Goal: Understand process/instructions: Learn how to perform a task or action

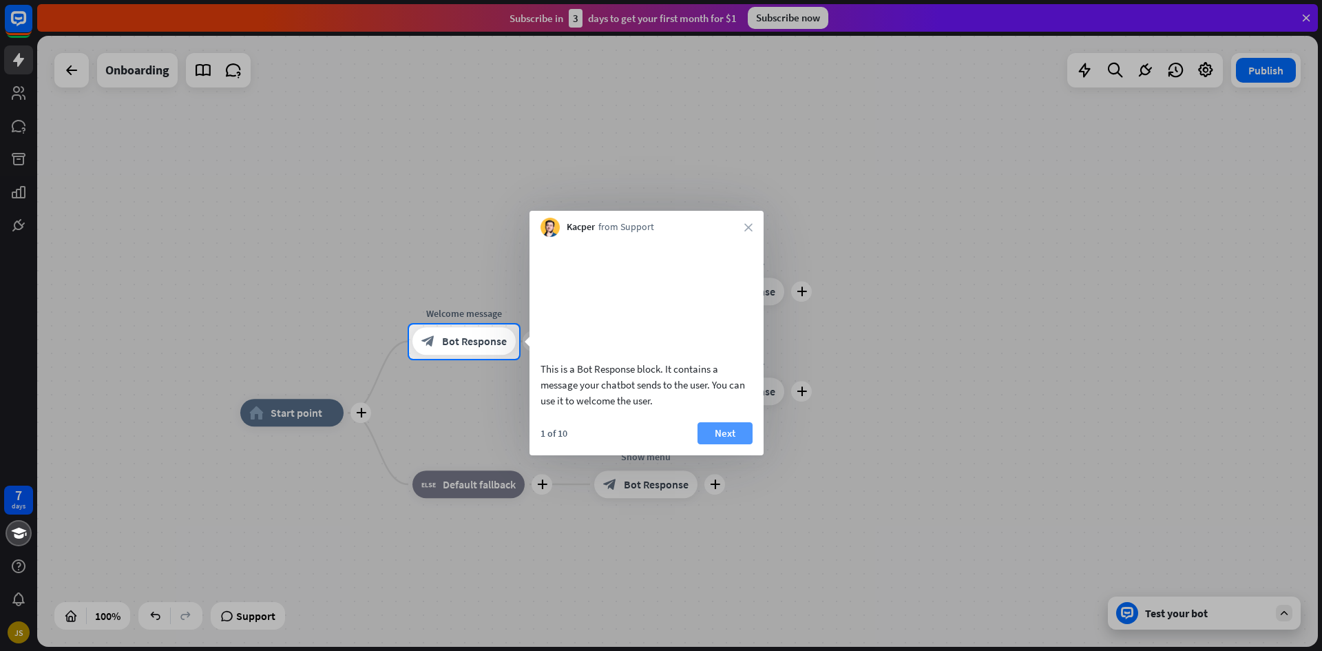
click at [724, 444] on button "Next" at bounding box center [724, 433] width 55 height 22
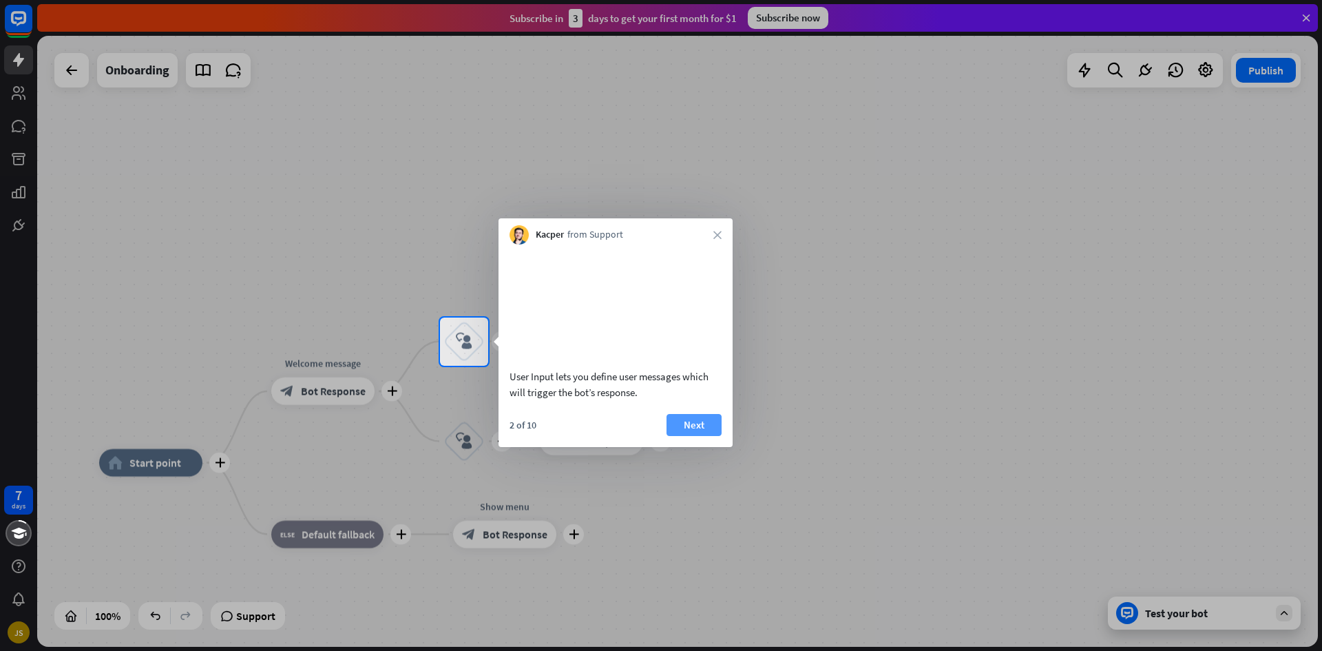
click at [697, 436] on button "Next" at bounding box center [693, 425] width 55 height 22
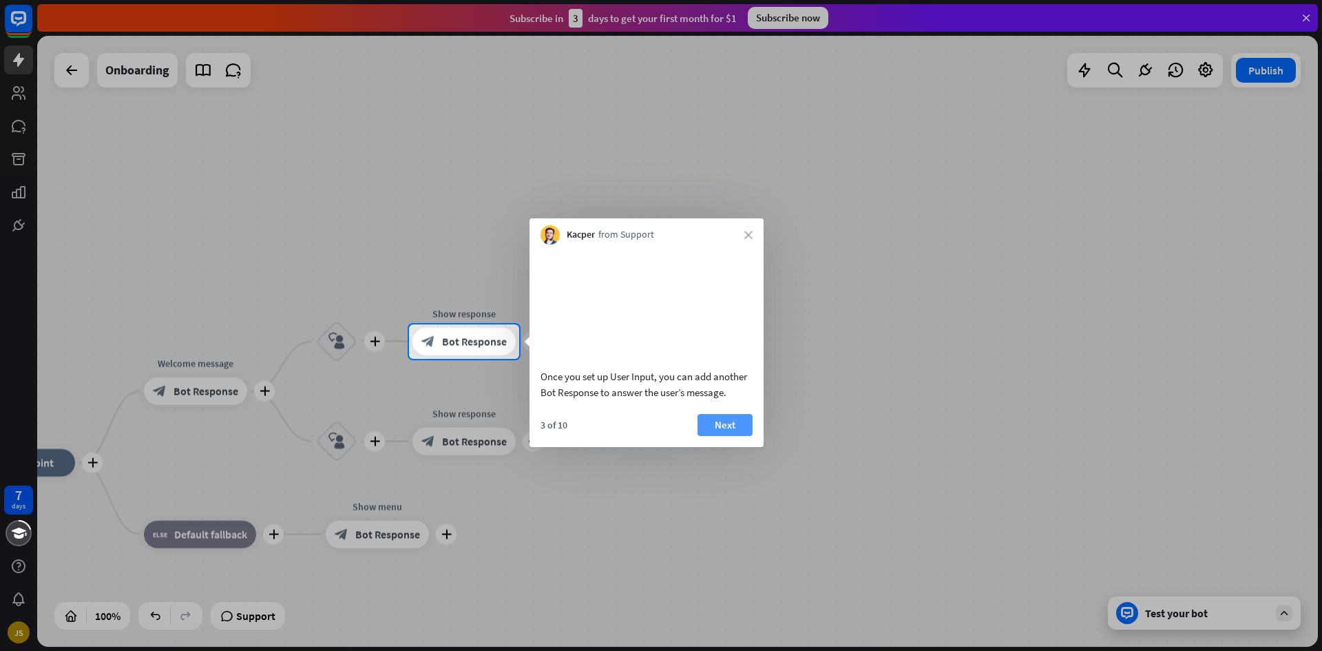
click at [721, 436] on button "Next" at bounding box center [724, 425] width 55 height 22
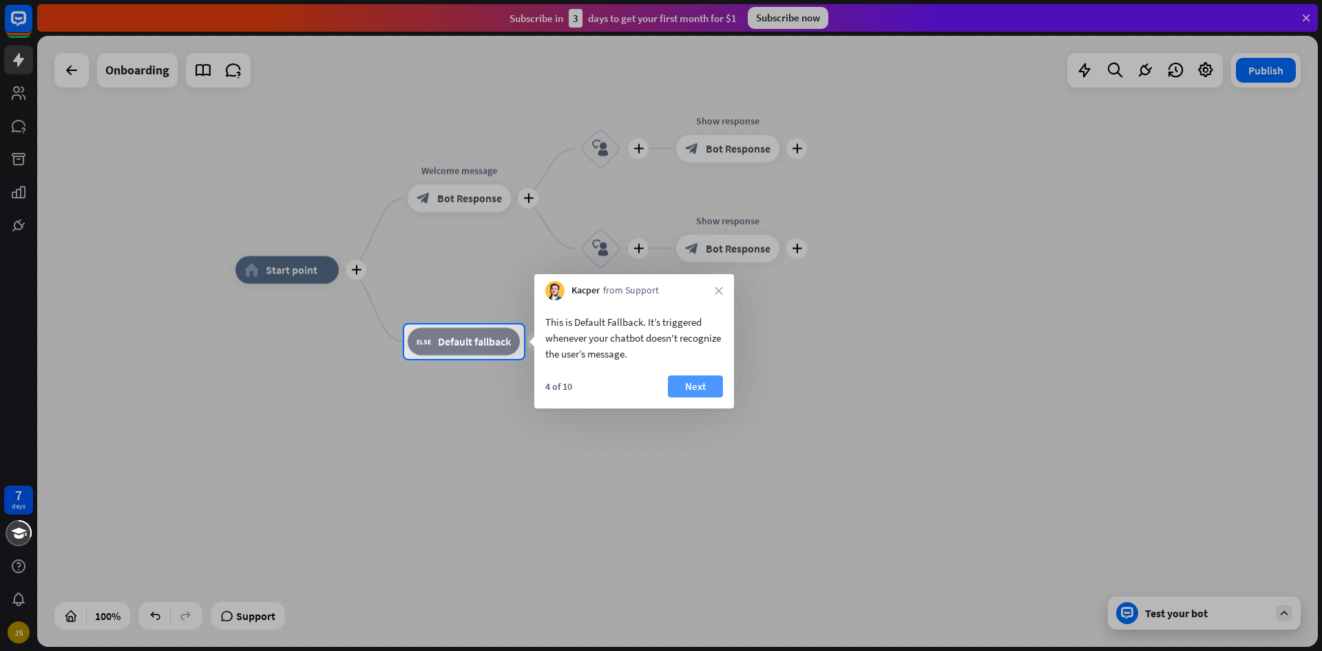
click at [693, 384] on button "Next" at bounding box center [695, 386] width 55 height 22
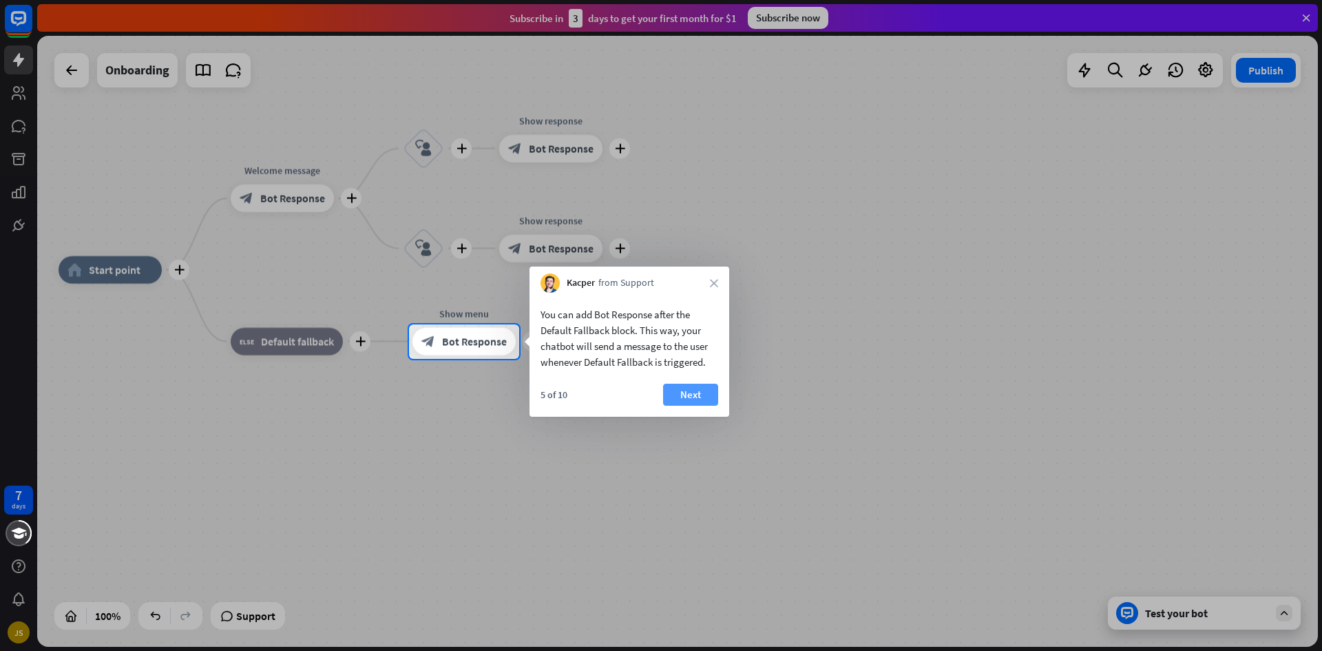
click at [678, 396] on button "Next" at bounding box center [690, 394] width 55 height 22
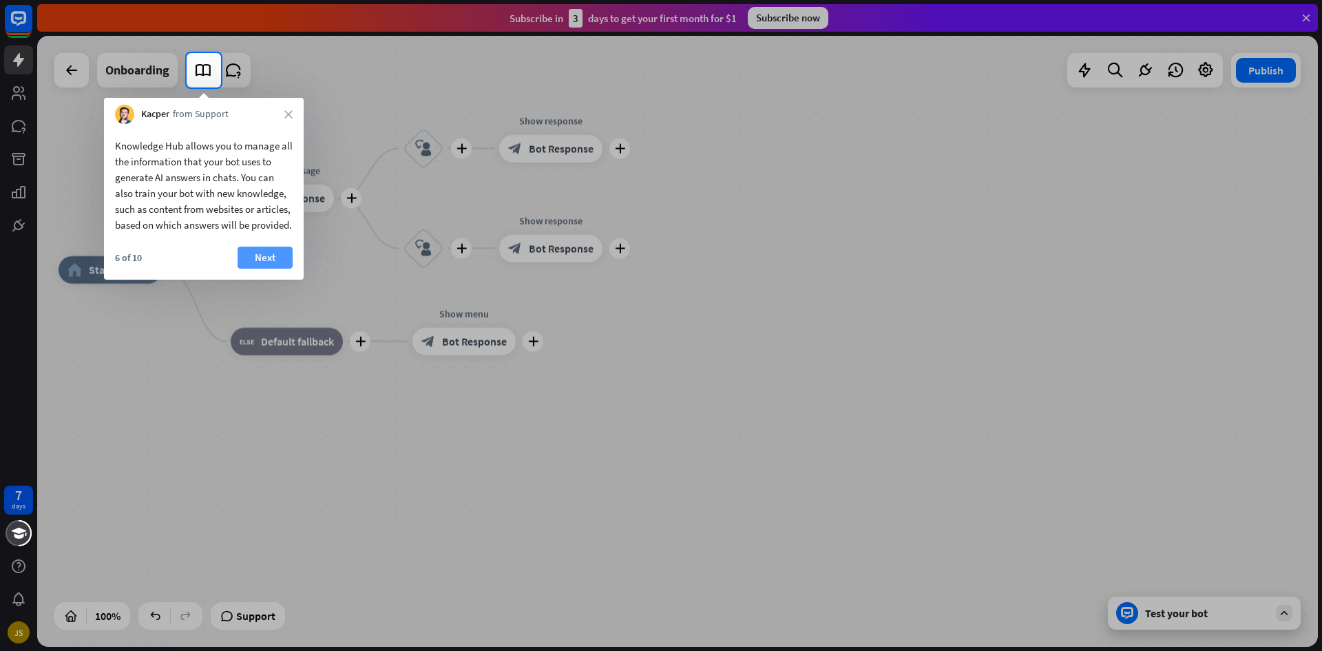
click at [271, 268] on button "Next" at bounding box center [265, 257] width 55 height 22
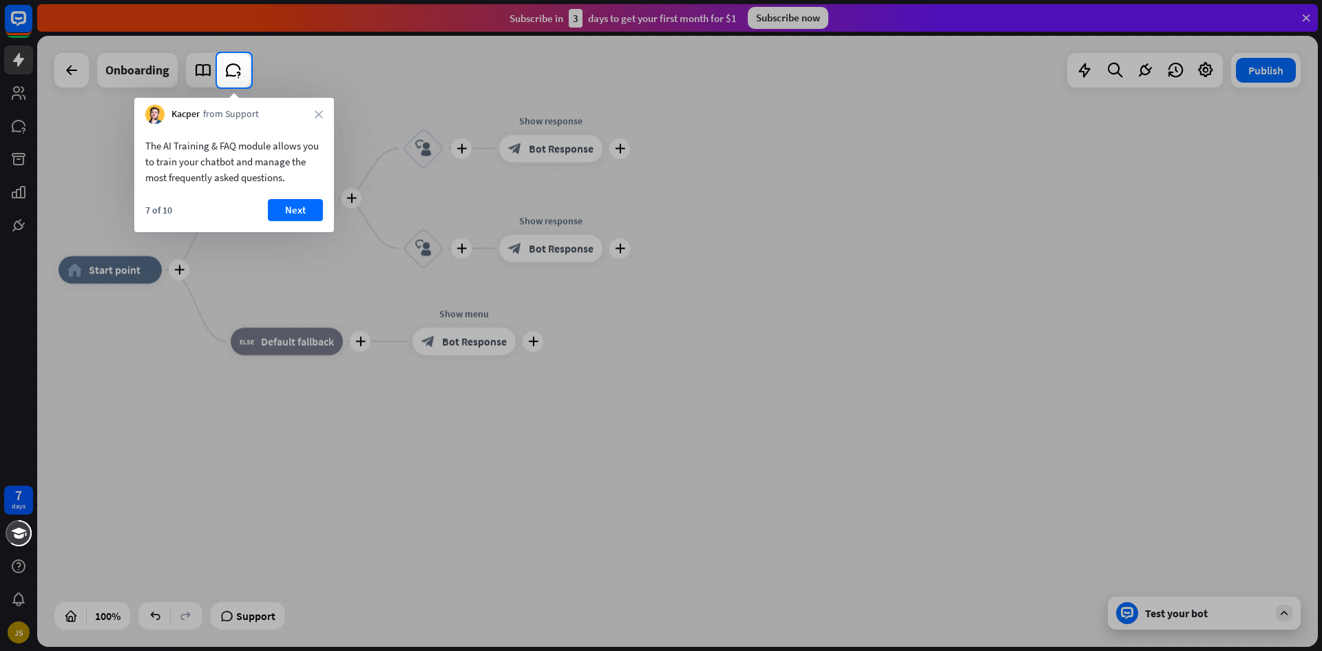
click at [298, 198] on div "The AI Training & FAQ module allows you to train your chatbot and manage the mo…" at bounding box center [234, 178] width 200 height 108
click at [298, 209] on button "Next" at bounding box center [295, 210] width 55 height 22
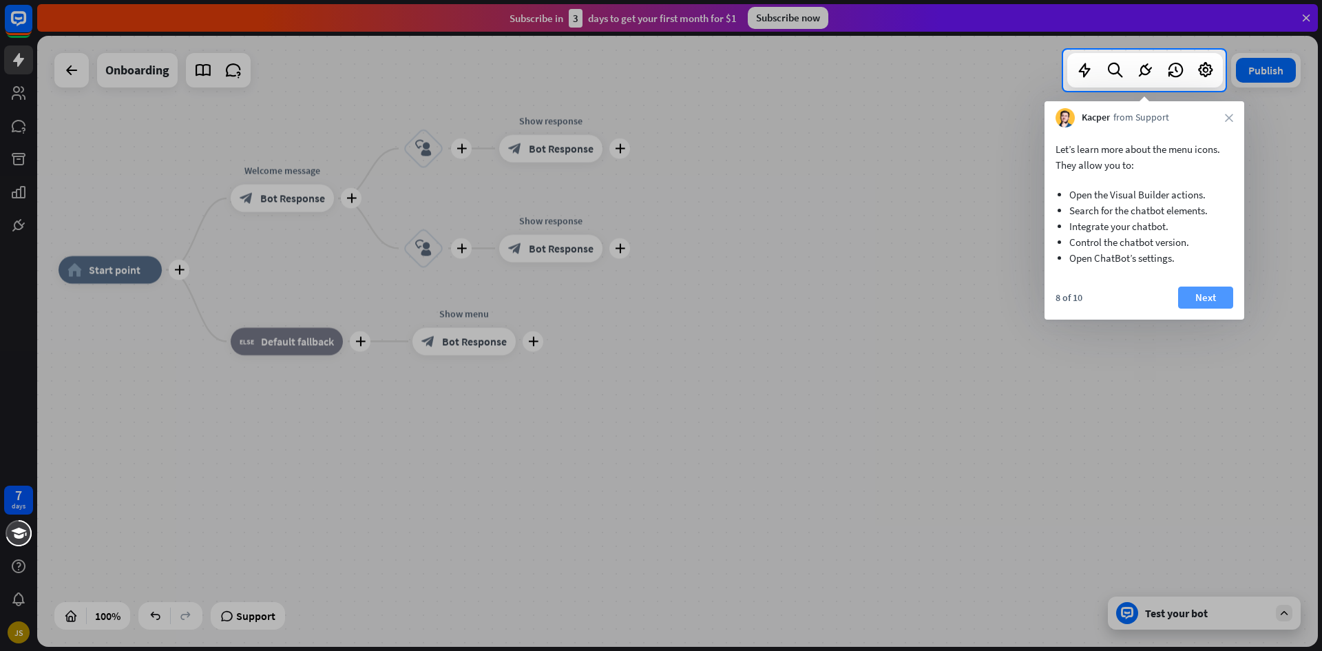
click at [1214, 299] on button "Next" at bounding box center [1205, 297] width 55 height 22
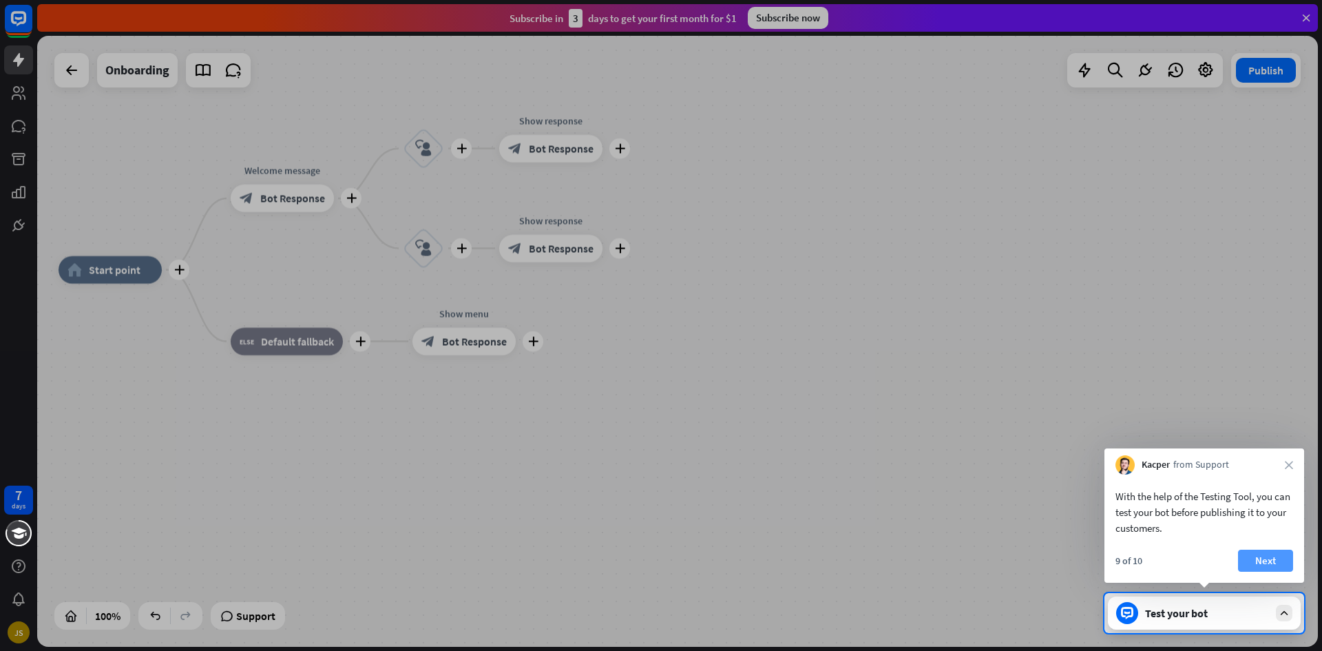
click at [1275, 562] on button "Next" at bounding box center [1265, 560] width 55 height 22
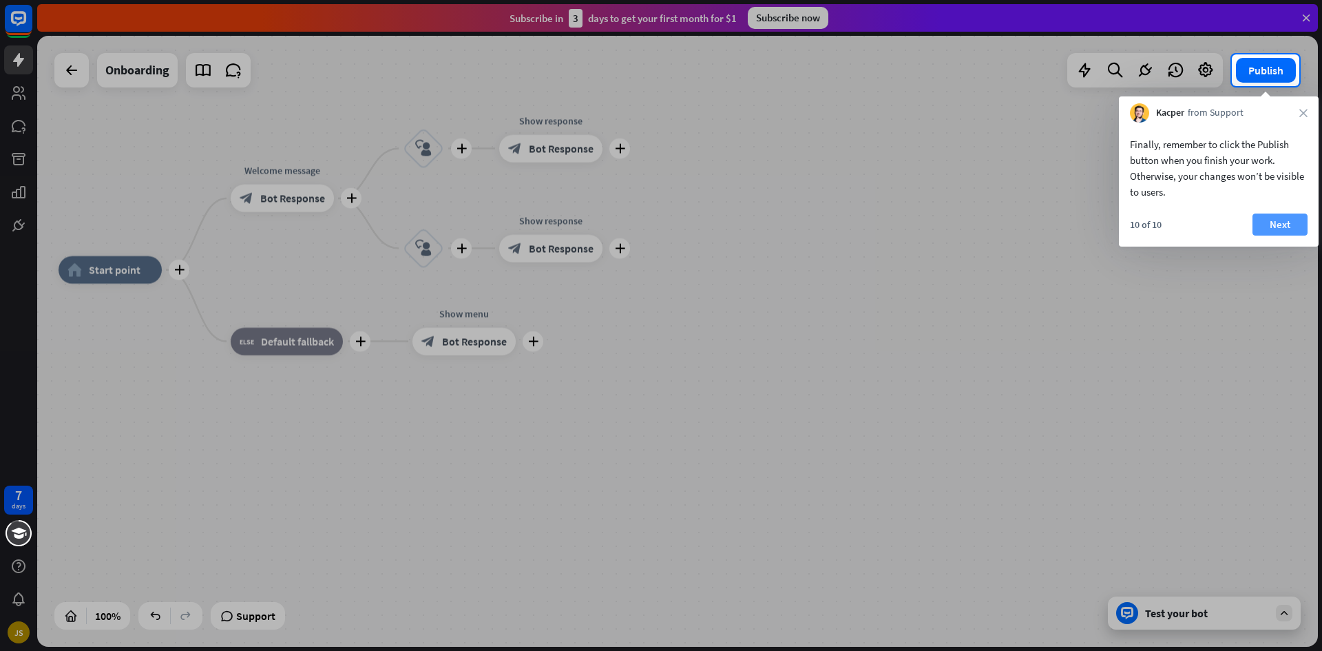
click at [1278, 219] on button "Next" at bounding box center [1279, 224] width 55 height 22
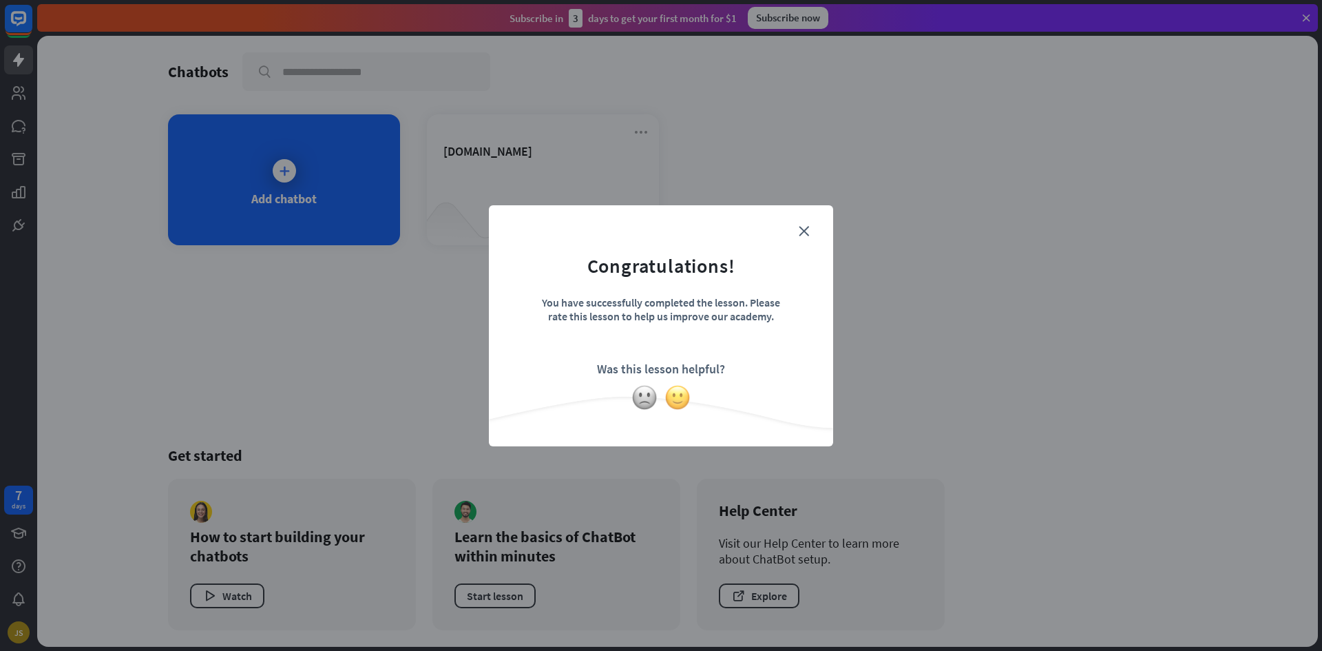
click at [673, 402] on img at bounding box center [677, 397] width 26 height 26
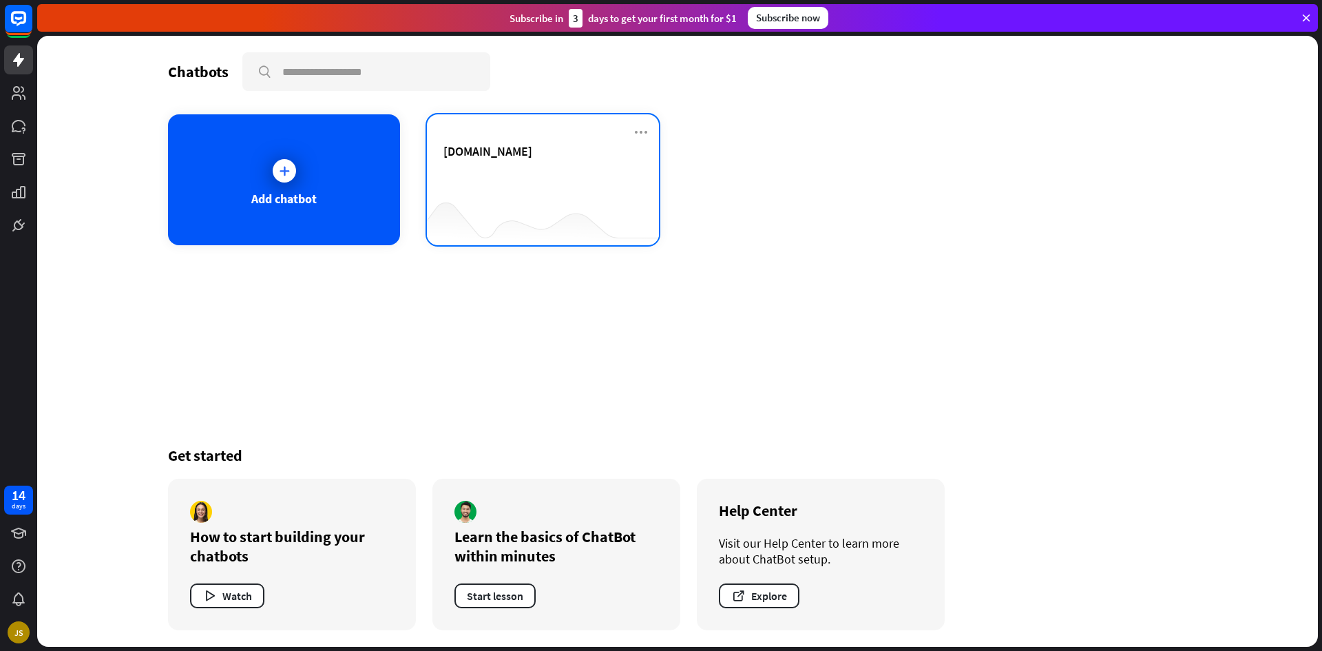
click at [478, 191] on div at bounding box center [543, 217] width 232 height 53
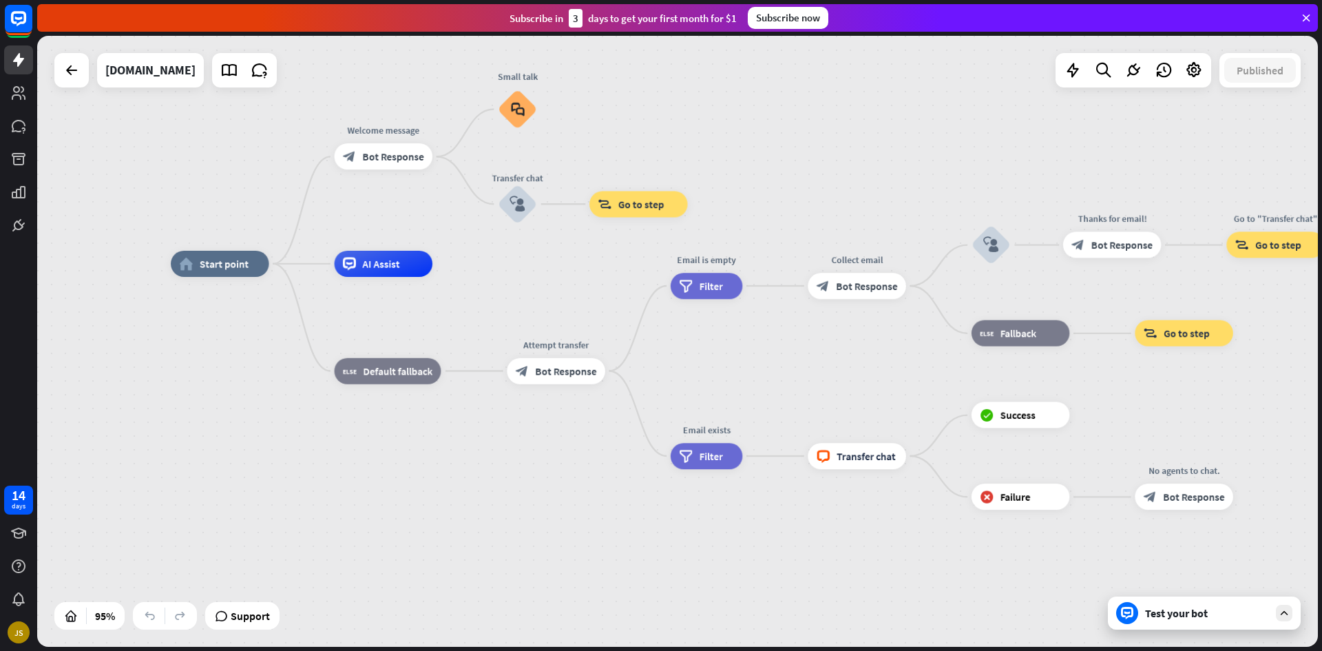
drag, startPoint x: 683, startPoint y: 364, endPoint x: 543, endPoint y: 286, distance: 160.9
click at [543, 286] on div "home_2 Start point Welcome message block_bot_response Bot Response Small talk b…" at bounding box center [779, 554] width 1217 height 580
click at [518, 116] on icon "block_faq" at bounding box center [518, 109] width 14 height 14
